Goal: Transaction & Acquisition: Purchase product/service

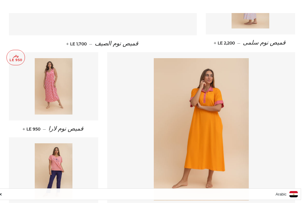
scroll to position [727, 0]
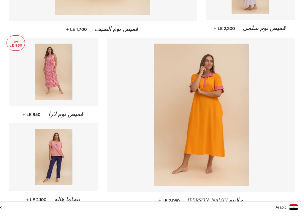
click at [38, 180] on img at bounding box center [54, 157] width 38 height 56
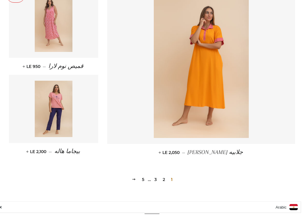
scroll to position [775, 0]
click at [167, 178] on link "2" at bounding box center [163, 179] width 7 height 9
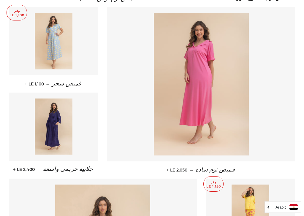
scroll to position [415, 0]
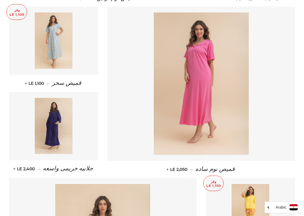
click at [55, 45] on img at bounding box center [54, 40] width 38 height 56
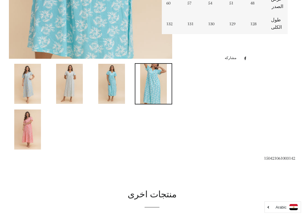
scroll to position [250, 0]
click at [107, 91] on img at bounding box center [111, 84] width 27 height 40
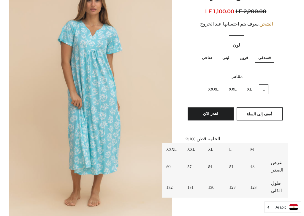
scroll to position [87, 0]
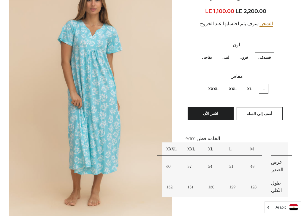
click at [244, 57] on label "فرول" at bounding box center [243, 58] width 15 height 10
click at [249, 52] on input "فرول" at bounding box center [249, 52] width 0 height 0
radio input "true"
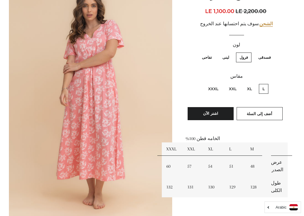
click at [230, 59] on label "لبنى" at bounding box center [226, 58] width 14 height 10
click at [231, 52] on input "لبنى" at bounding box center [231, 52] width 0 height 0
radio input "true"
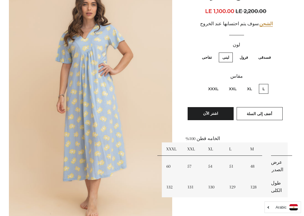
click at [211, 58] on label "تفاحى" at bounding box center [206, 58] width 17 height 10
click at [213, 52] on input "تفاحى" at bounding box center [213, 52] width 0 height 0
radio input "true"
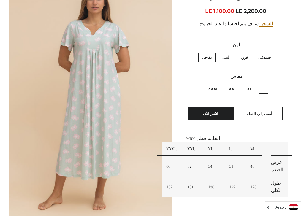
click at [269, 57] on label "فسدقى" at bounding box center [265, 58] width 20 height 10
click at [272, 52] on input "فسدقى" at bounding box center [272, 52] width 0 height 0
radio input "true"
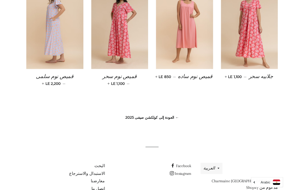
scroll to position [531, 0]
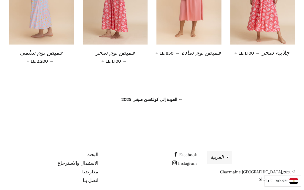
click at [163, 97] on link "← العودة إلى كولكشن صيفى 2025" at bounding box center [151, 99] width 61 height 5
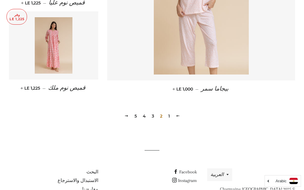
scroll to position [839, 0]
click at [163, 116] on span "2" at bounding box center [161, 115] width 7 height 9
click at [156, 118] on link "3" at bounding box center [152, 115] width 7 height 9
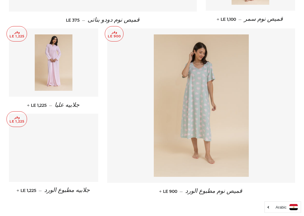
scroll to position [736, 0]
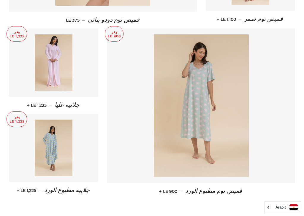
click at [203, 114] on img at bounding box center [201, 105] width 95 height 143
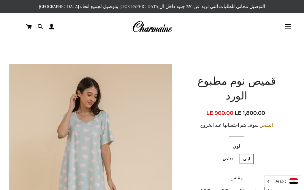
click at [231, 154] on label "تفاحى" at bounding box center [227, 159] width 17 height 10
click at [234, 153] on input "تفاحى" at bounding box center [234, 153] width 0 height 0
radio input "true"
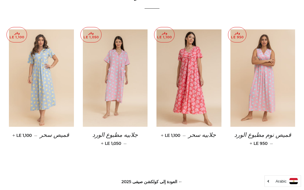
scroll to position [402, 0]
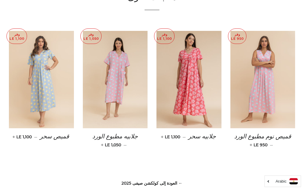
click at [44, 85] on img at bounding box center [41, 79] width 65 height 97
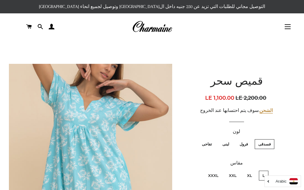
click at [244, 144] on label "فرول" at bounding box center [243, 144] width 15 height 10
click at [249, 139] on input "فرول" at bounding box center [249, 138] width 0 height 0
radio input "true"
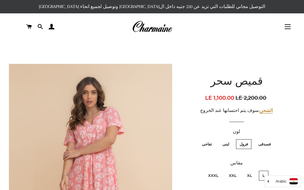
click at [228, 145] on label "لبنى" at bounding box center [226, 144] width 14 height 10
click at [231, 139] on input "لبنى" at bounding box center [231, 138] width 0 height 0
radio input "true"
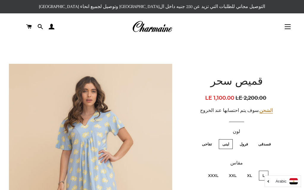
click at [208, 146] on label "تفاحى" at bounding box center [206, 144] width 17 height 10
click at [213, 139] on input "تفاحى" at bounding box center [213, 138] width 0 height 0
radio input "true"
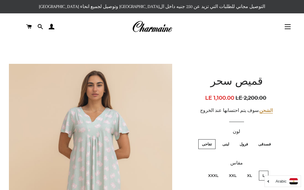
click at [268, 143] on label "فسدقى" at bounding box center [265, 144] width 20 height 10
click at [272, 139] on input "فسدقى" at bounding box center [272, 138] width 0 height 0
radio input "true"
